Goal: Task Accomplishment & Management: Manage account settings

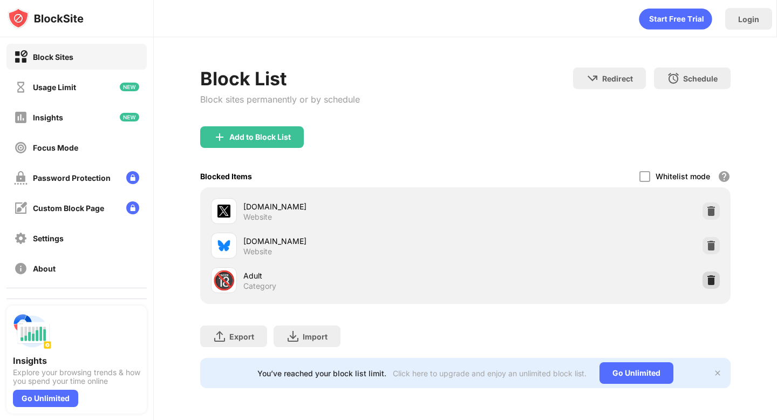
click at [714, 283] on img at bounding box center [711, 280] width 11 height 11
